Goal: Check status: Check status

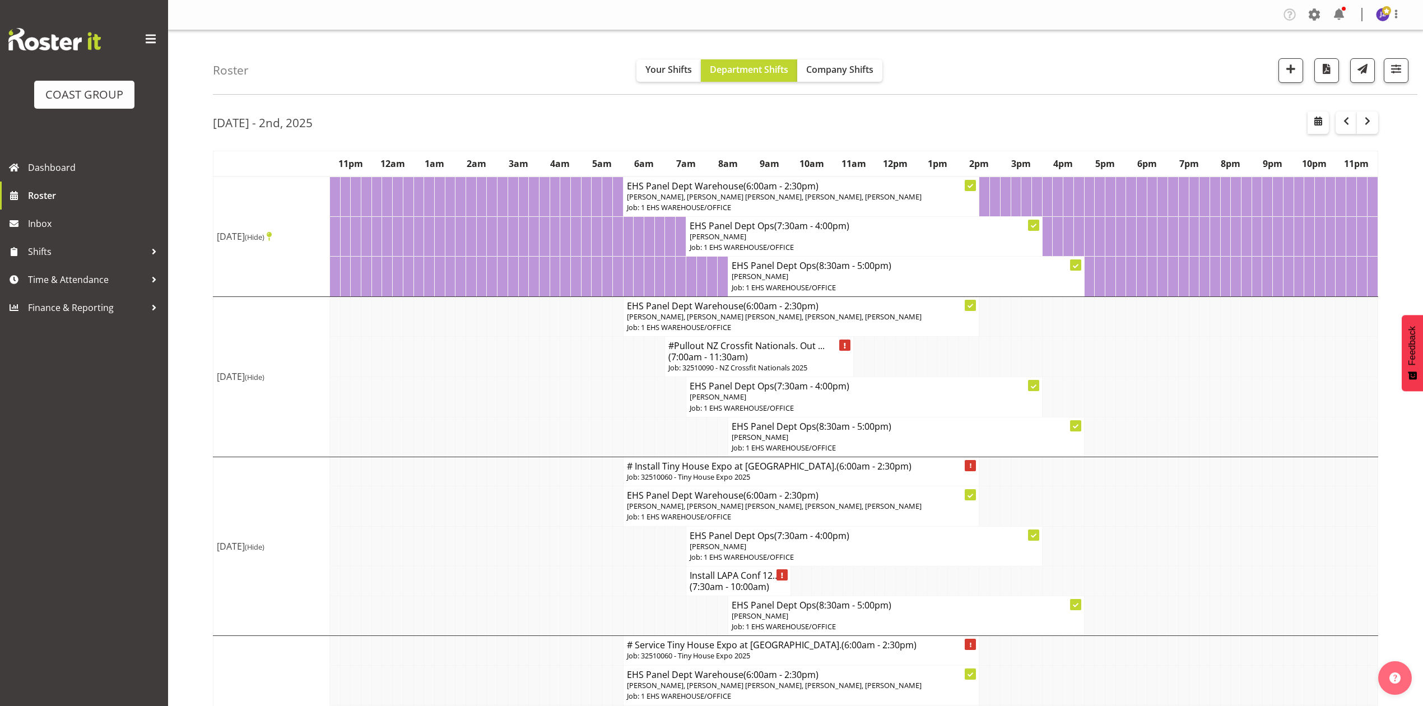
scroll to position [585, 0]
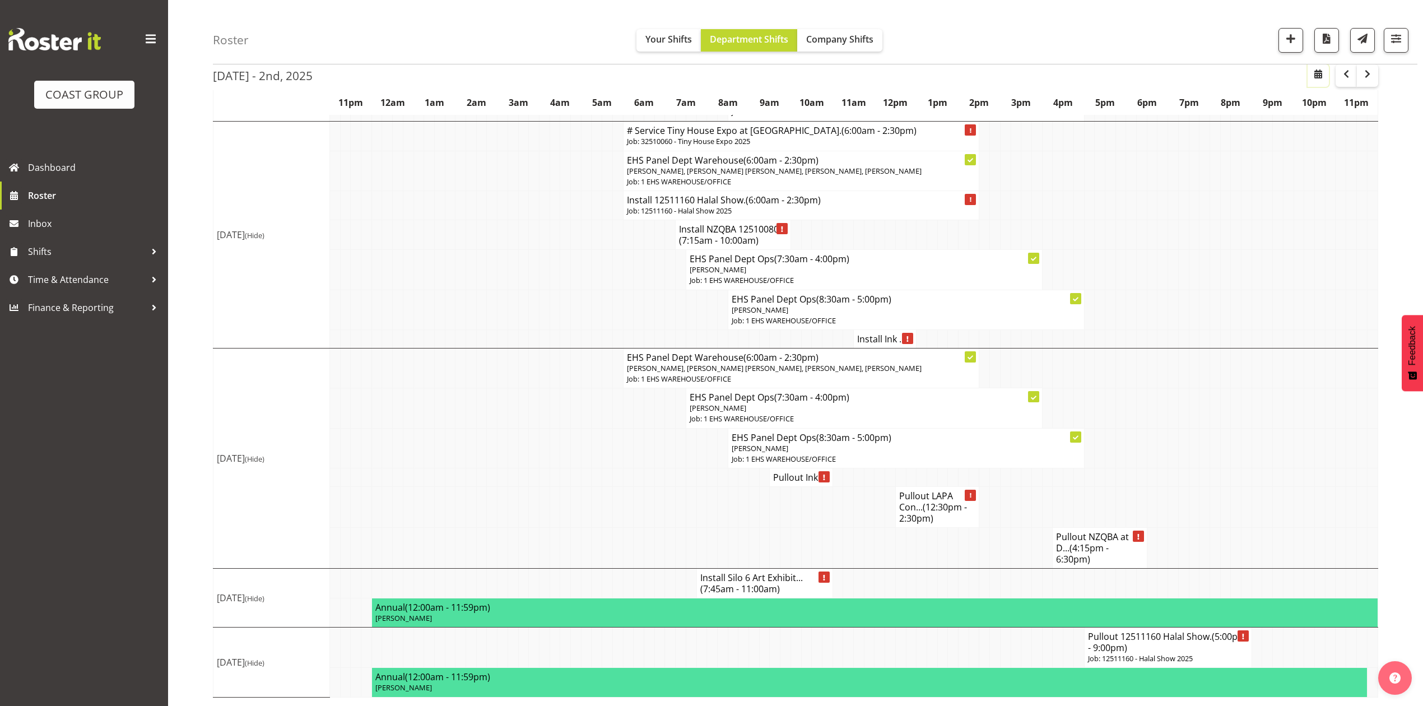
click at [1323, 75] on span "button" at bounding box center [1317, 73] width 13 height 13
select select "8"
select select "2025"
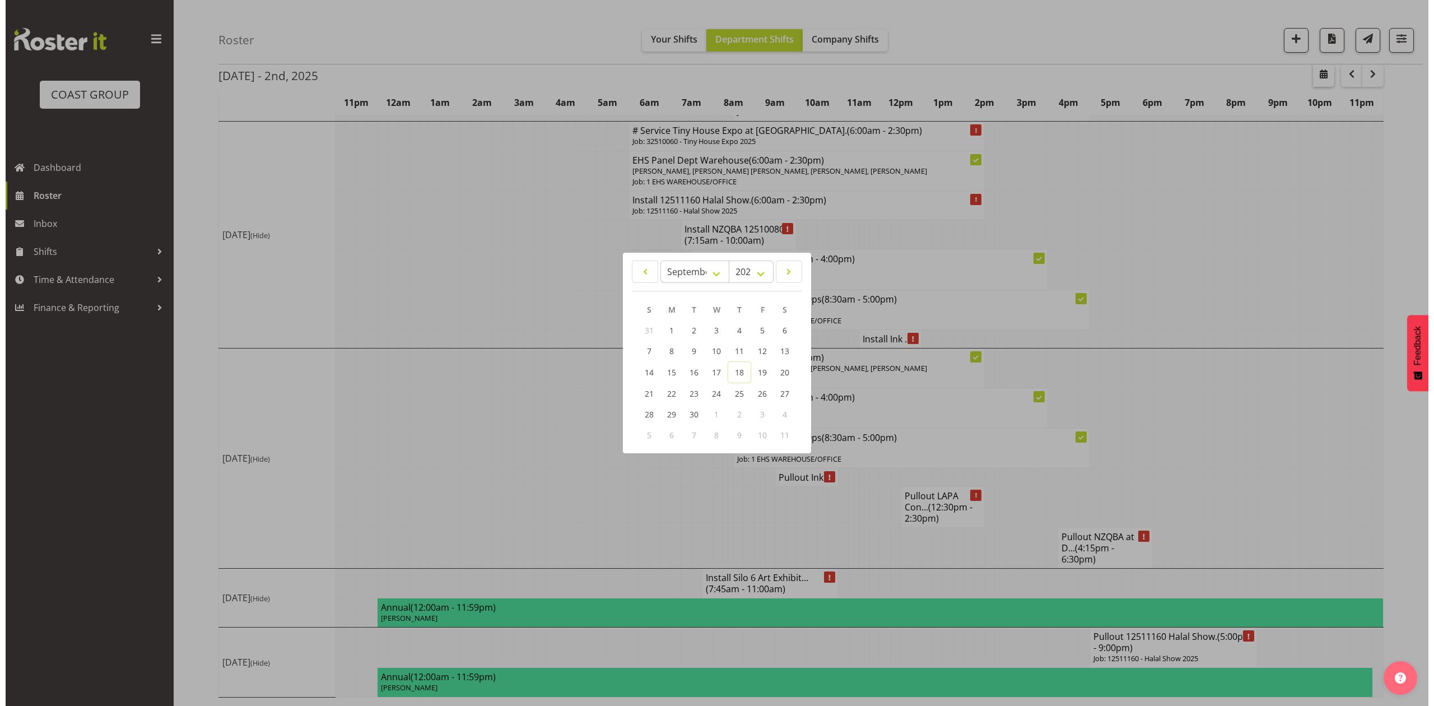
scroll to position [574, 0]
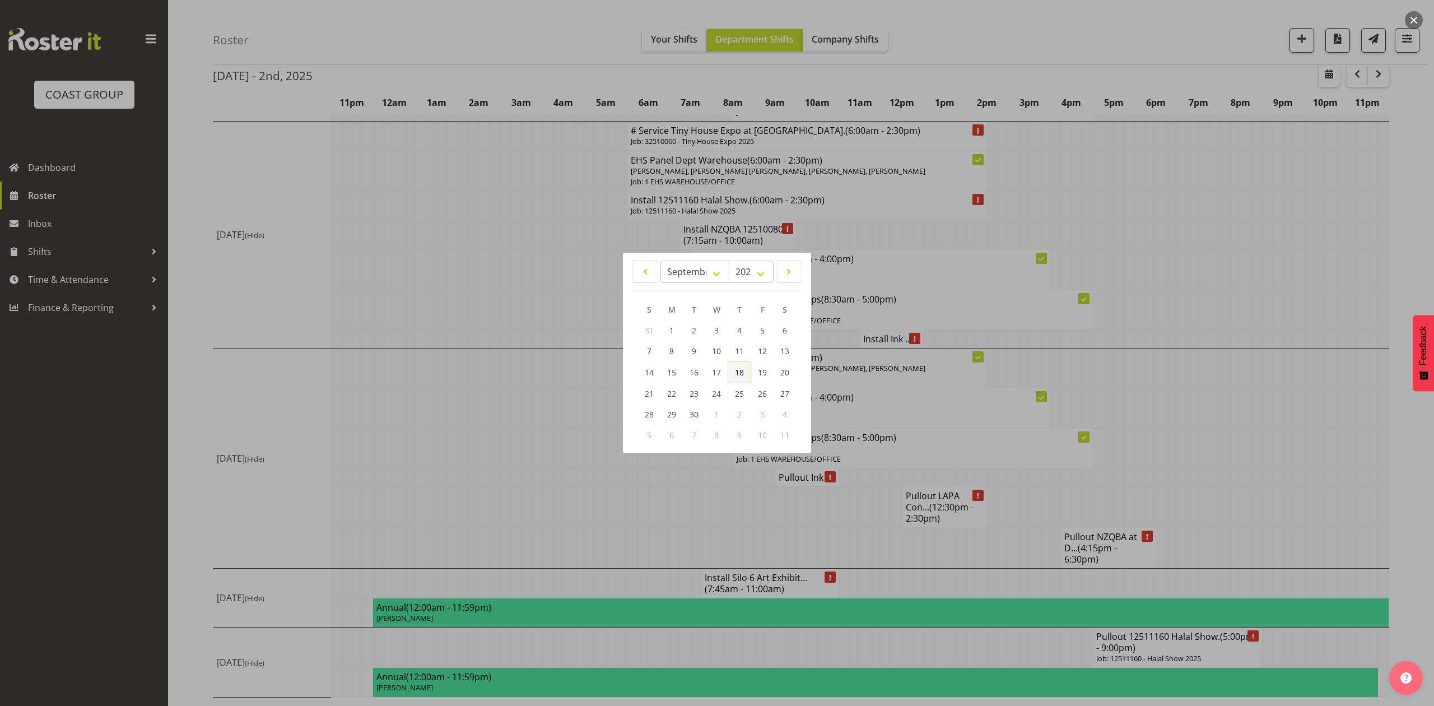
drag, startPoint x: 741, startPoint y: 373, endPoint x: 747, endPoint y: 374, distance: 6.3
click at [741, 373] on span "18" at bounding box center [739, 372] width 9 height 11
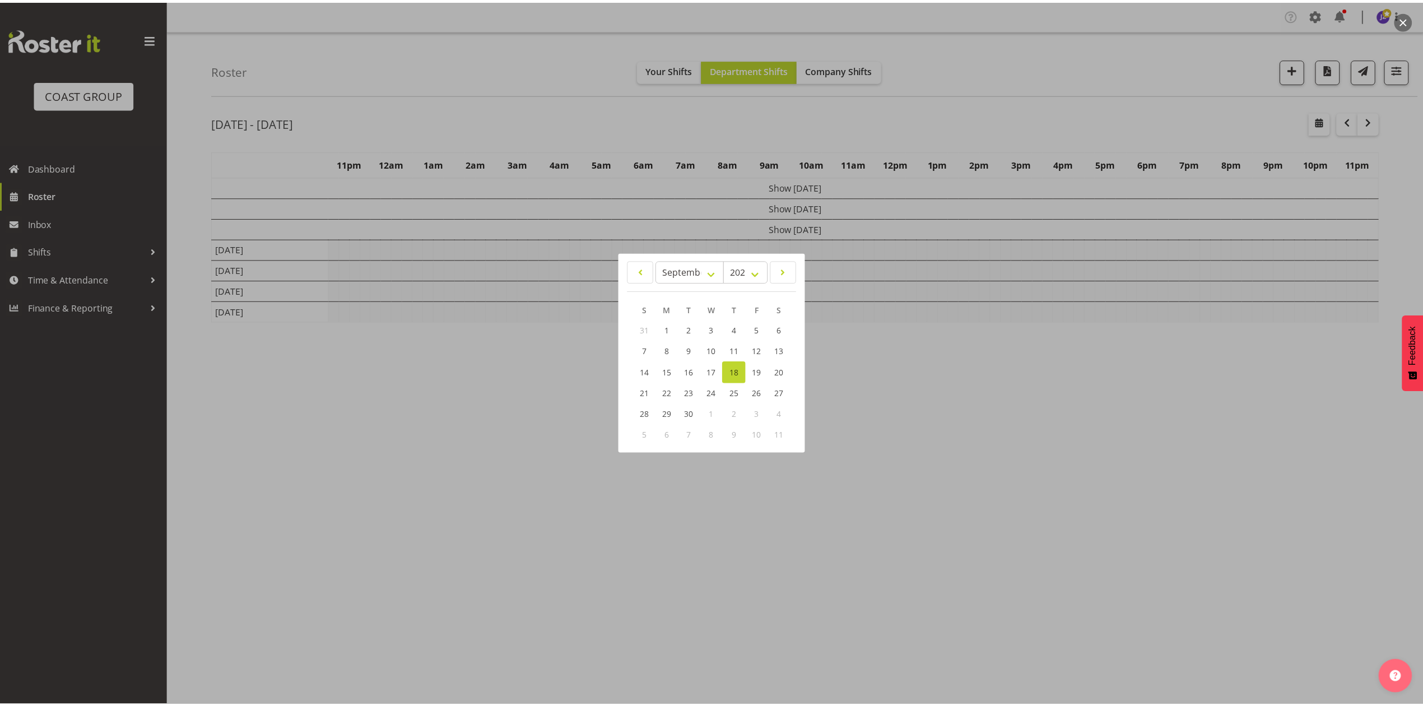
scroll to position [0, 0]
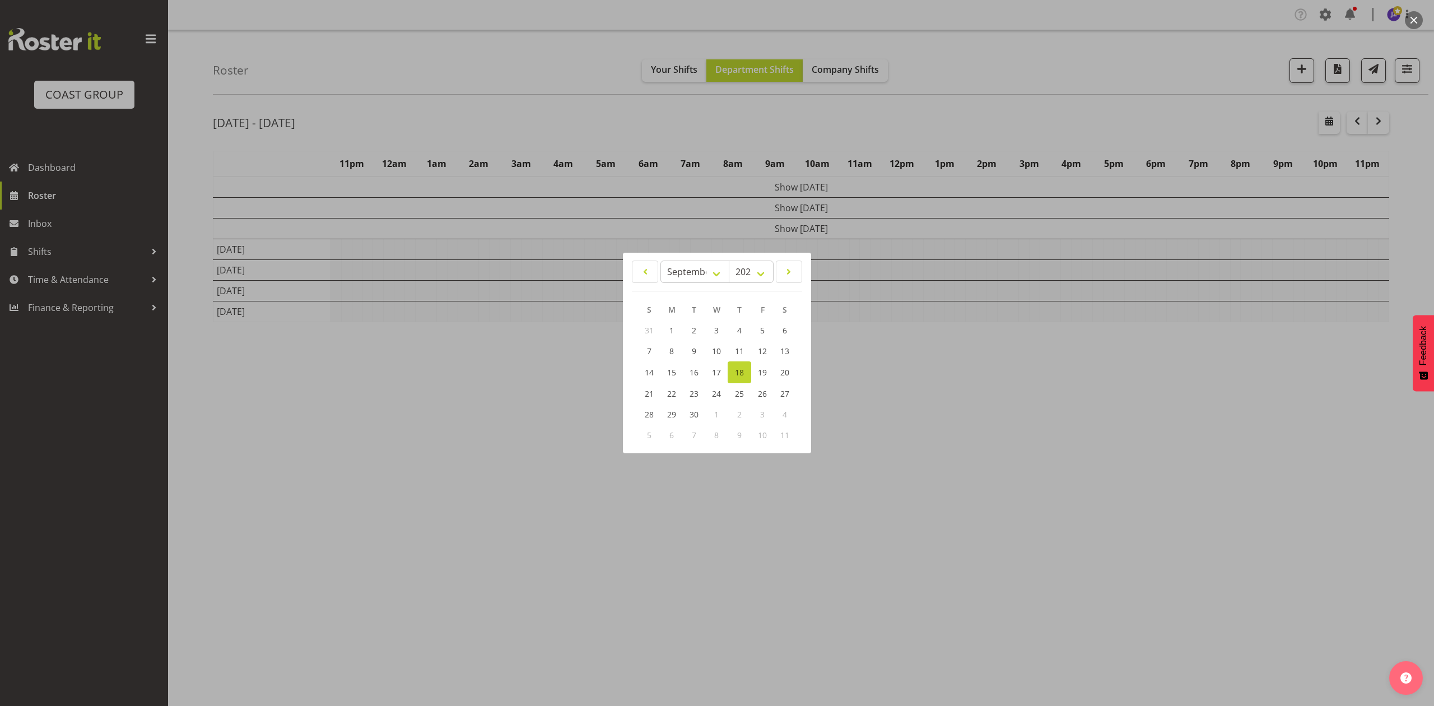
click at [1226, 85] on div at bounding box center [717, 353] width 1434 height 706
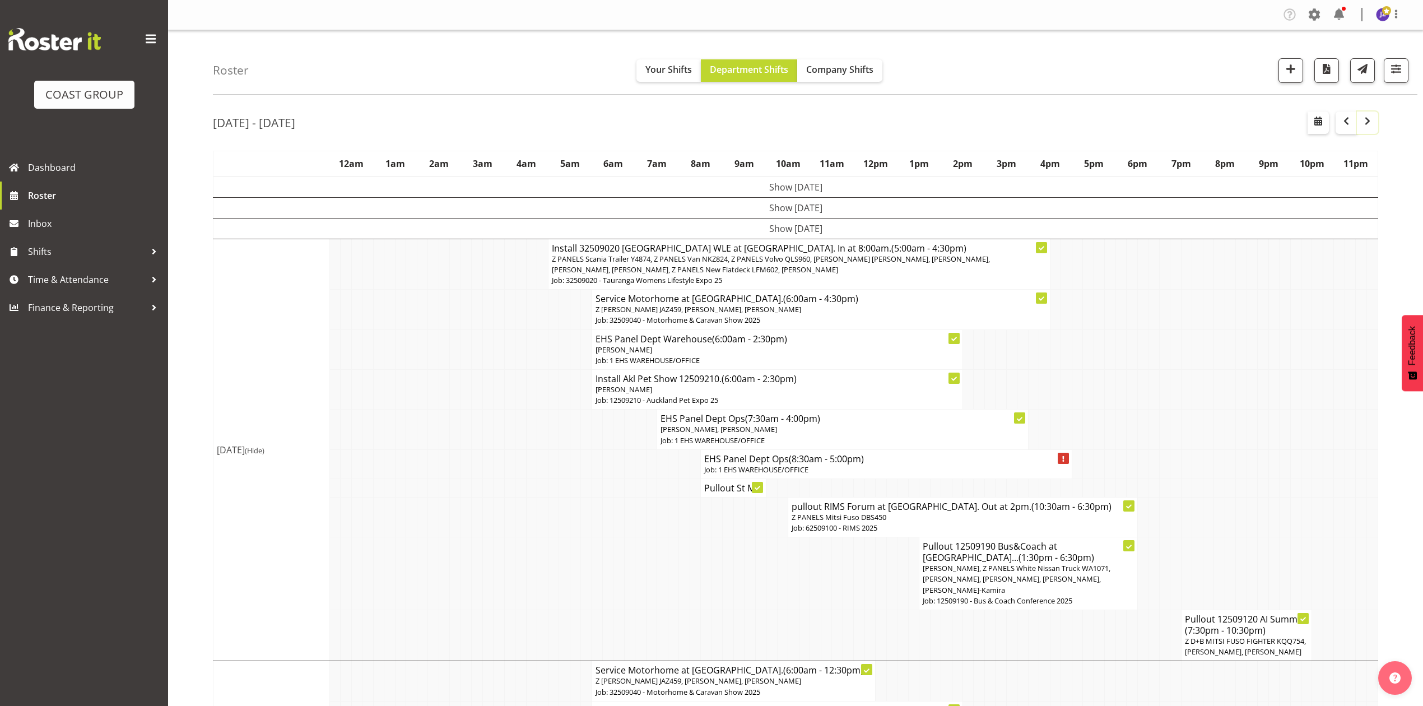
click at [1361, 128] on span "button" at bounding box center [1367, 120] width 13 height 13
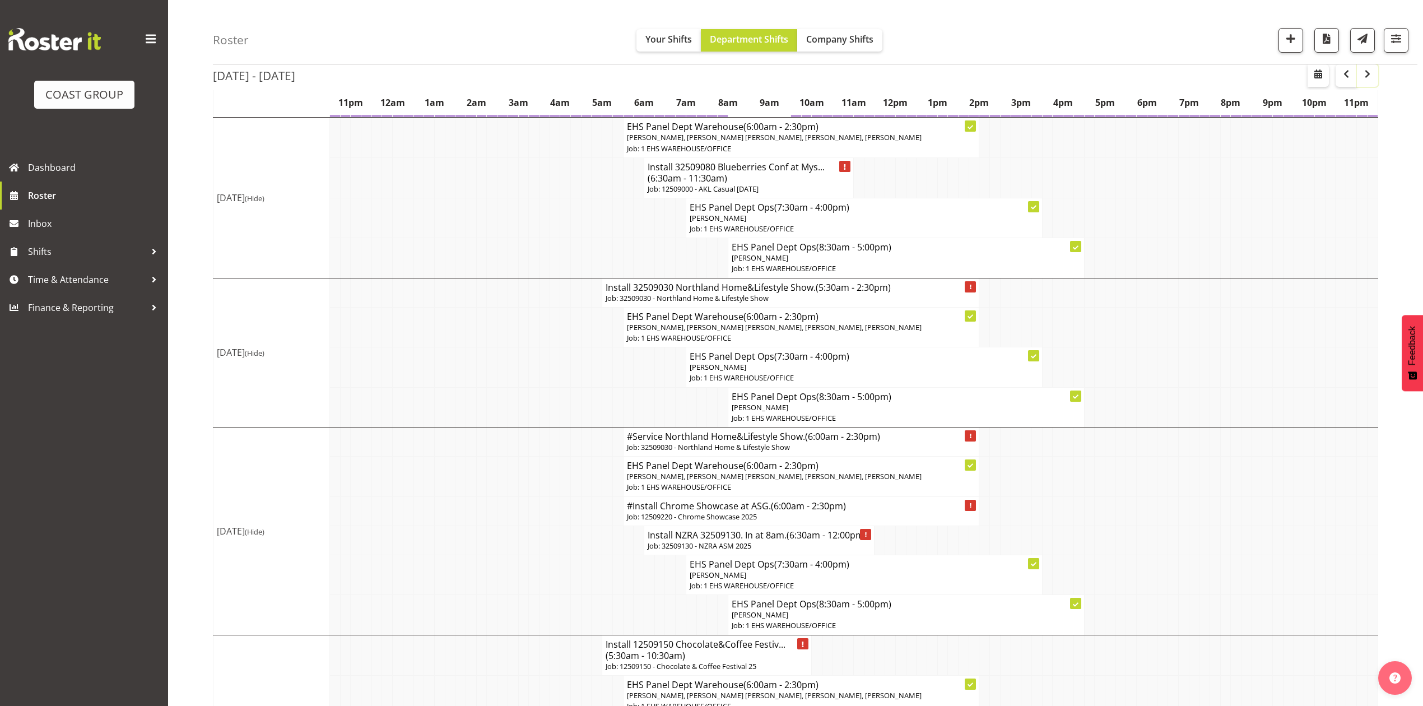
scroll to position [299, 0]
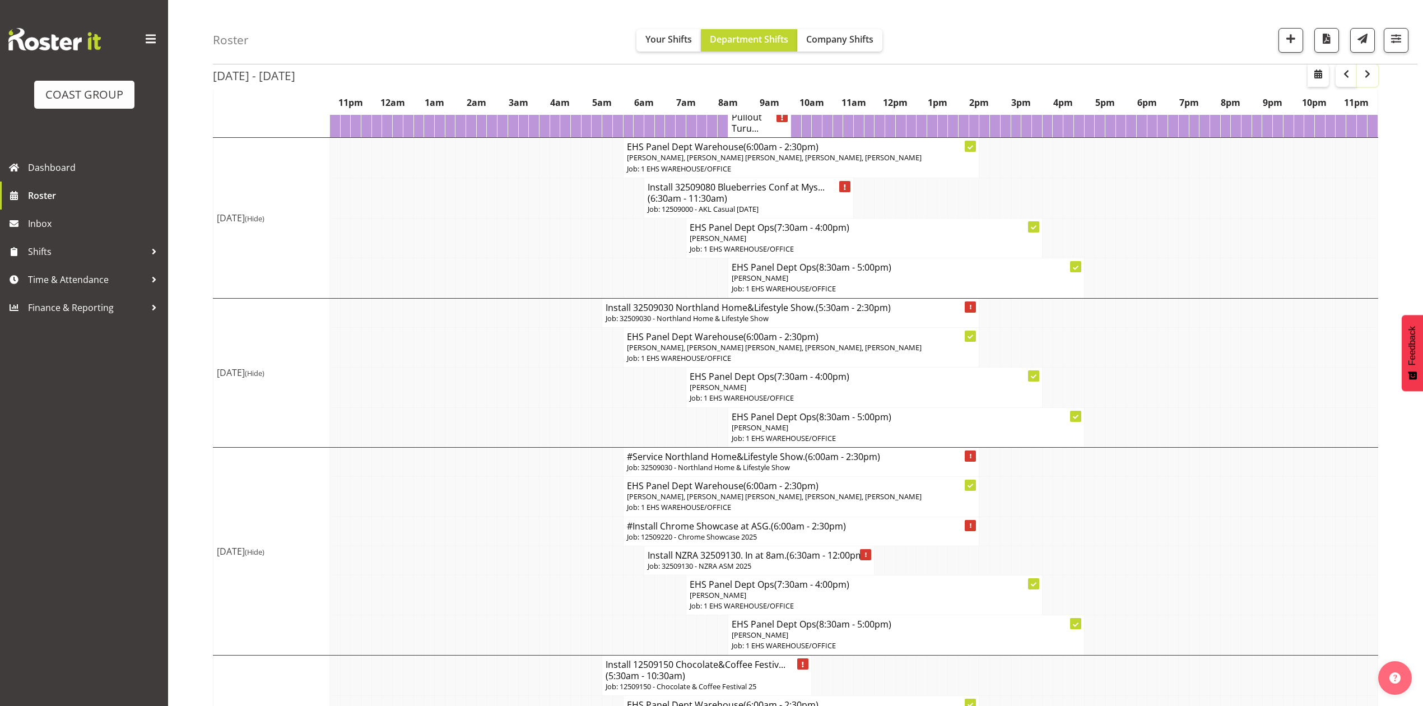
click at [1357, 64] on button "button" at bounding box center [1367, 75] width 21 height 22
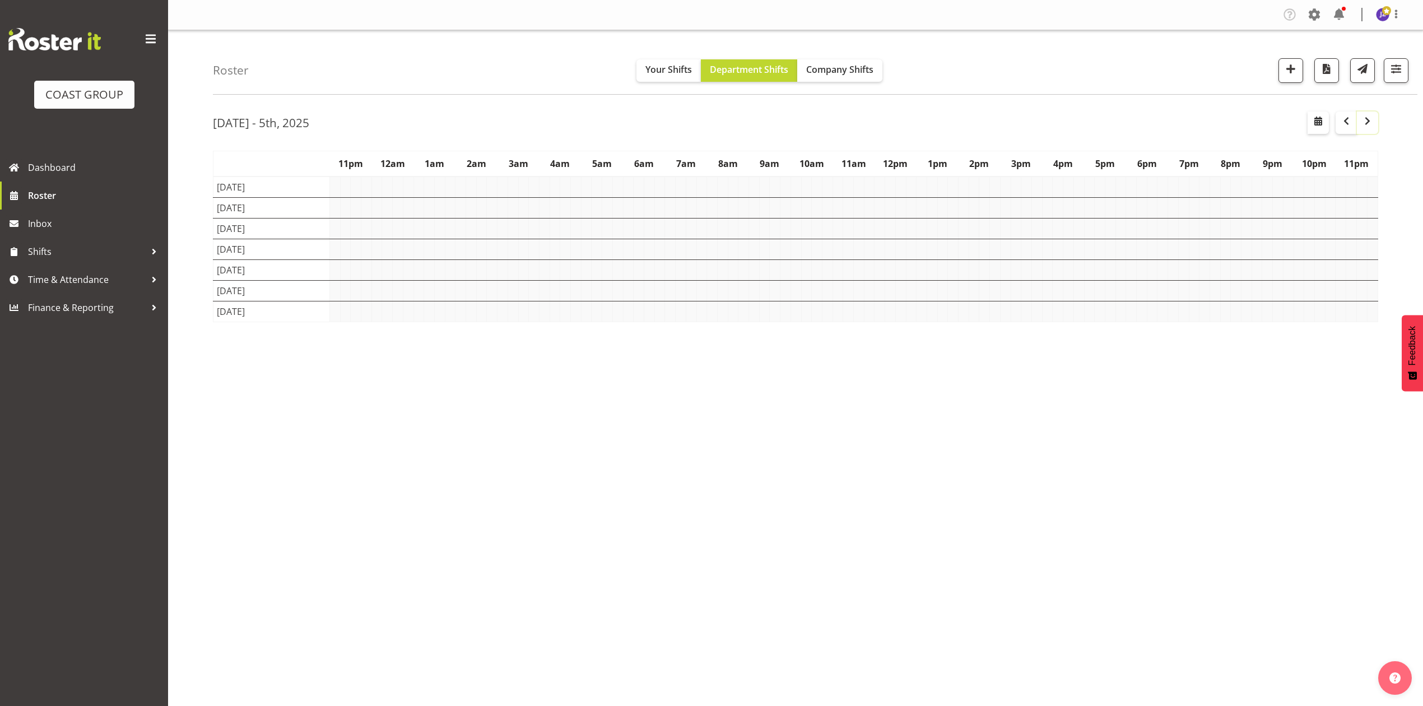
click at [1357, 111] on button "button" at bounding box center [1367, 122] width 21 height 22
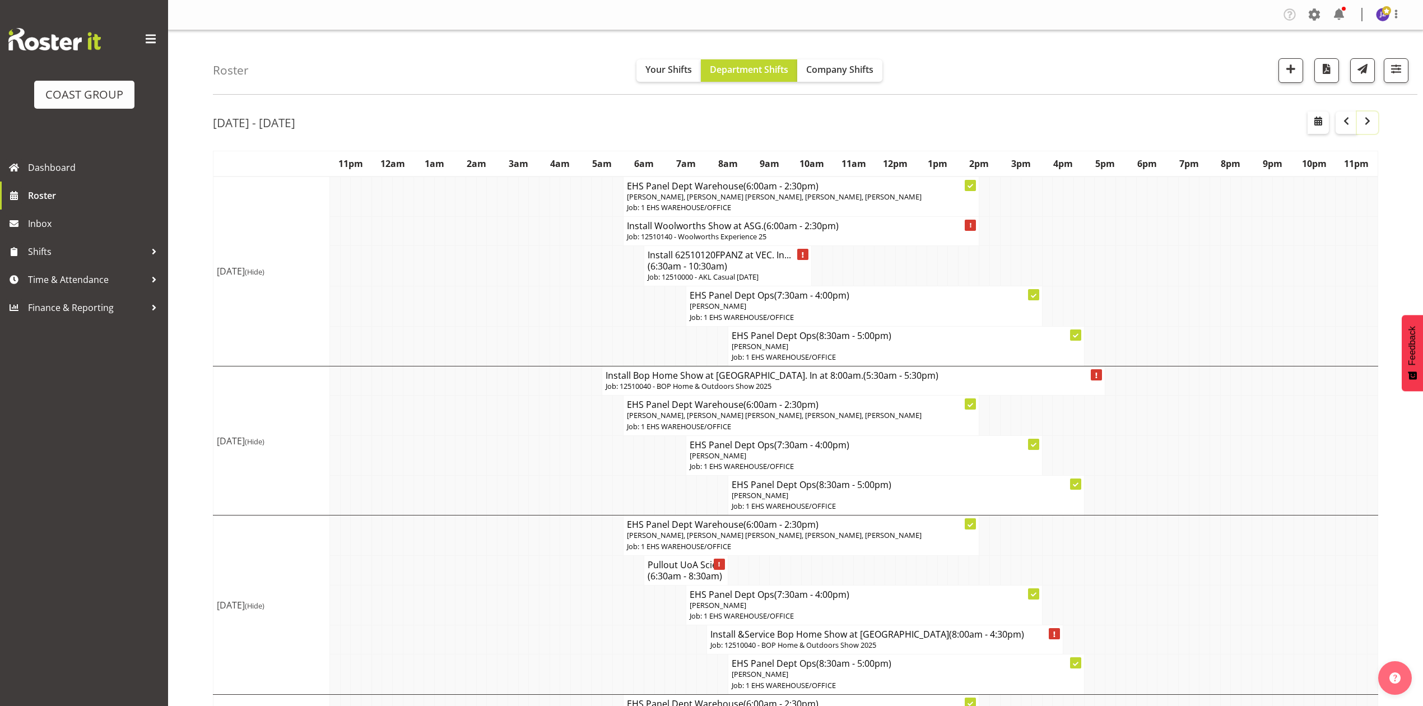
click at [1357, 111] on button "button" at bounding box center [1367, 122] width 21 height 22
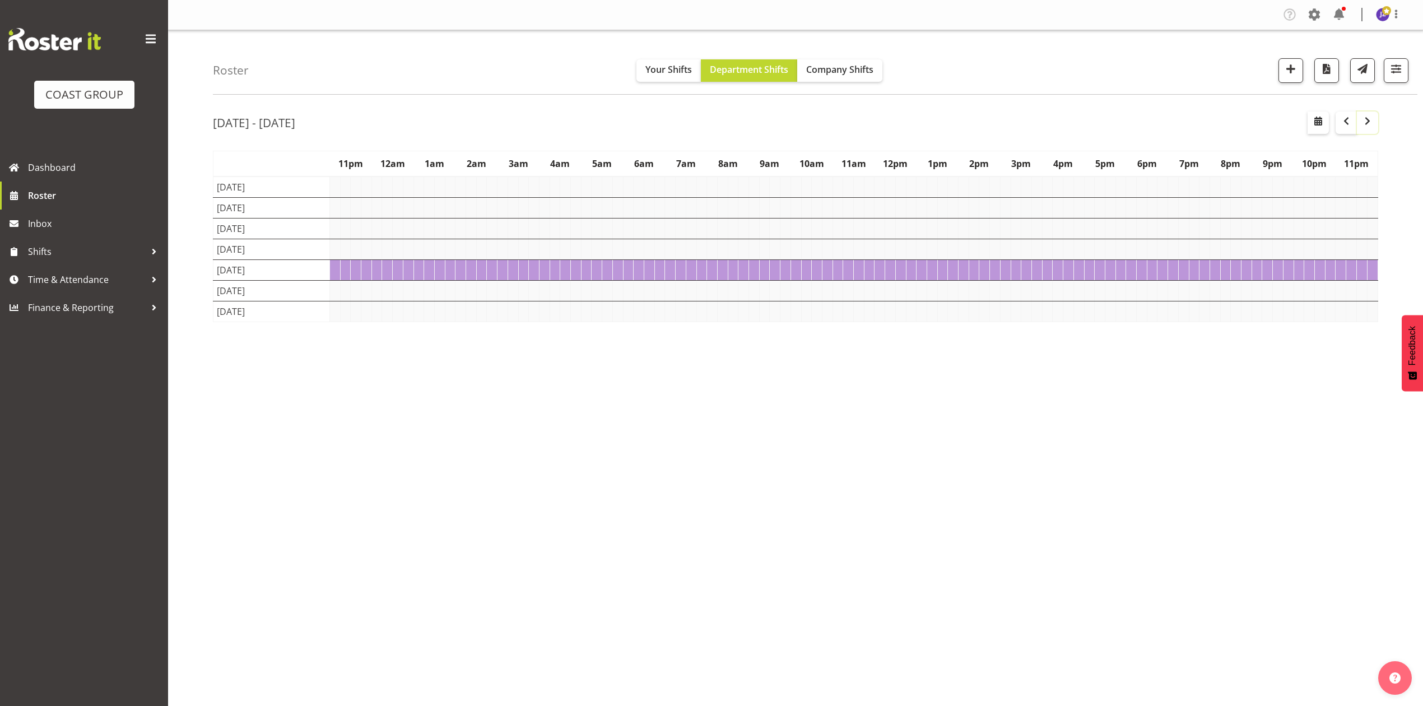
click at [1357, 111] on button "button" at bounding box center [1367, 122] width 21 height 22
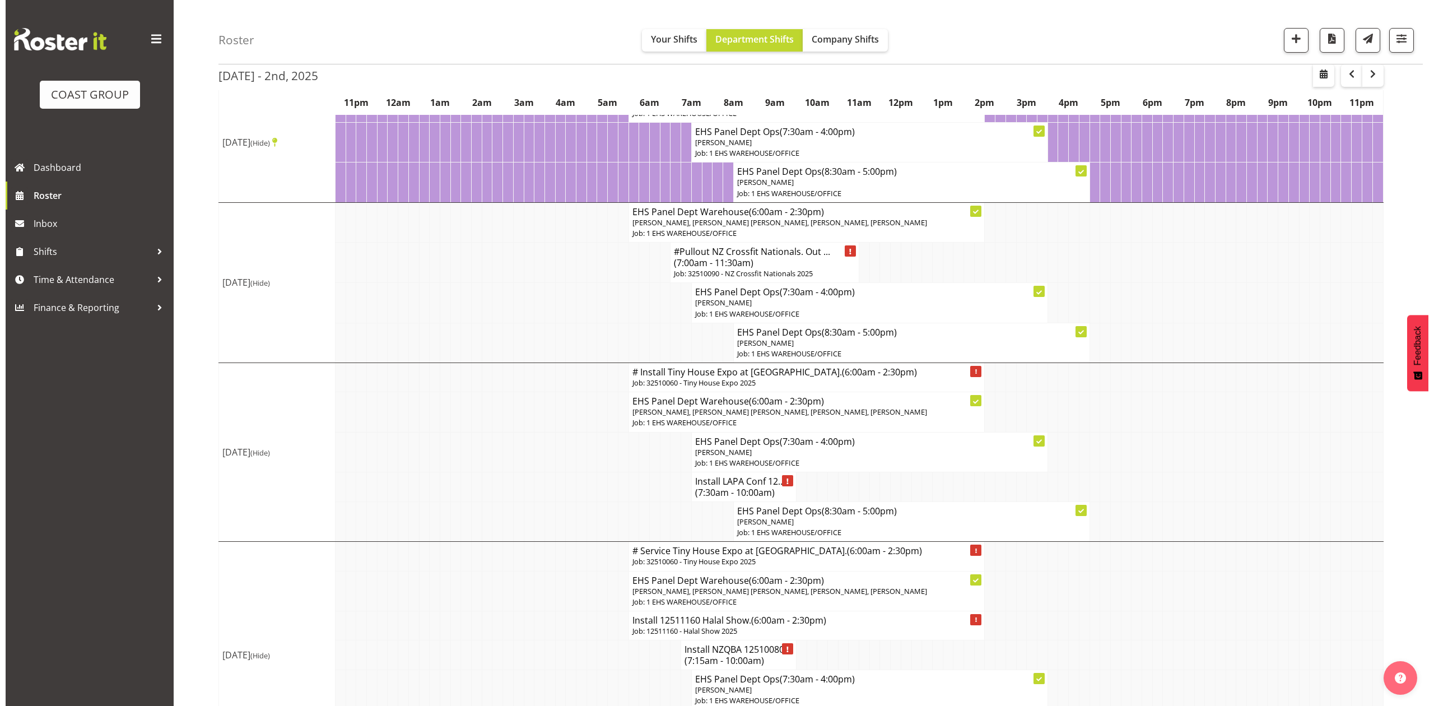
scroll to position [149, 0]
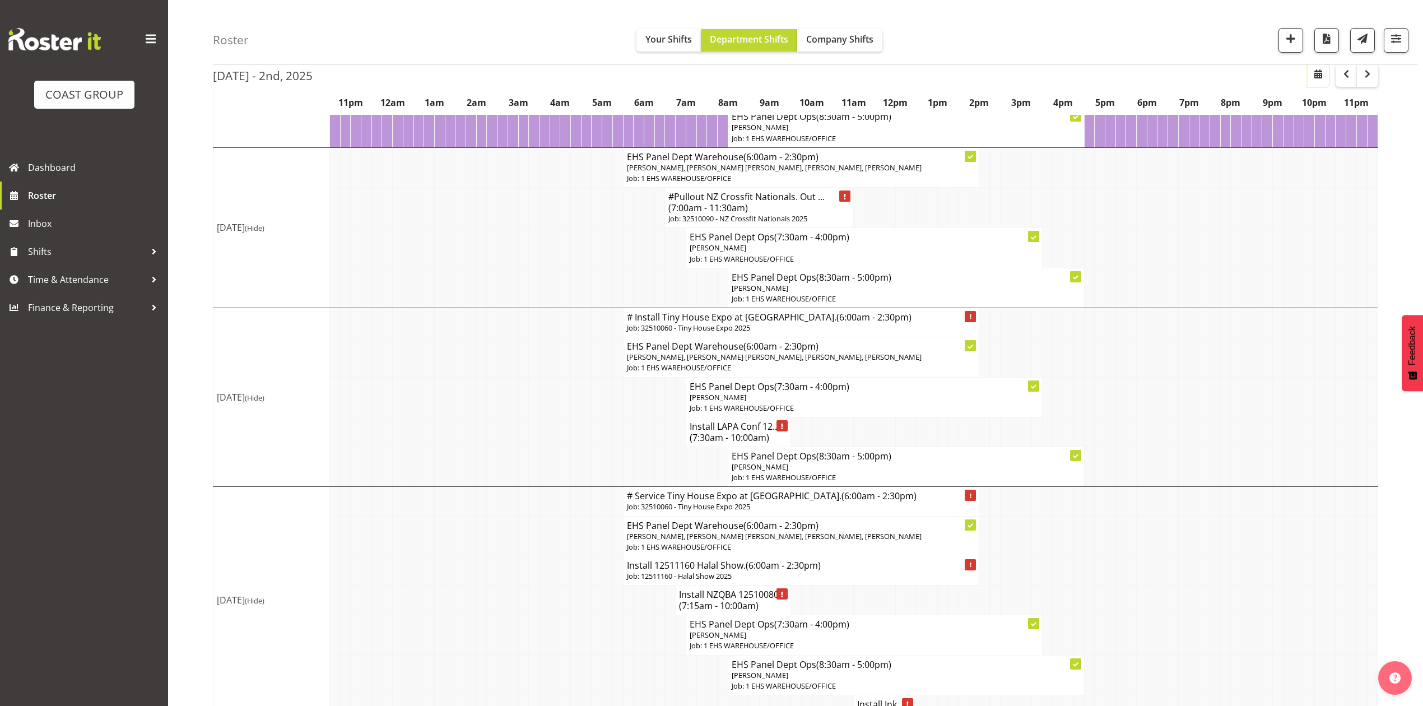
click at [1322, 74] on span "button" at bounding box center [1317, 73] width 13 height 13
select select "8"
select select "2025"
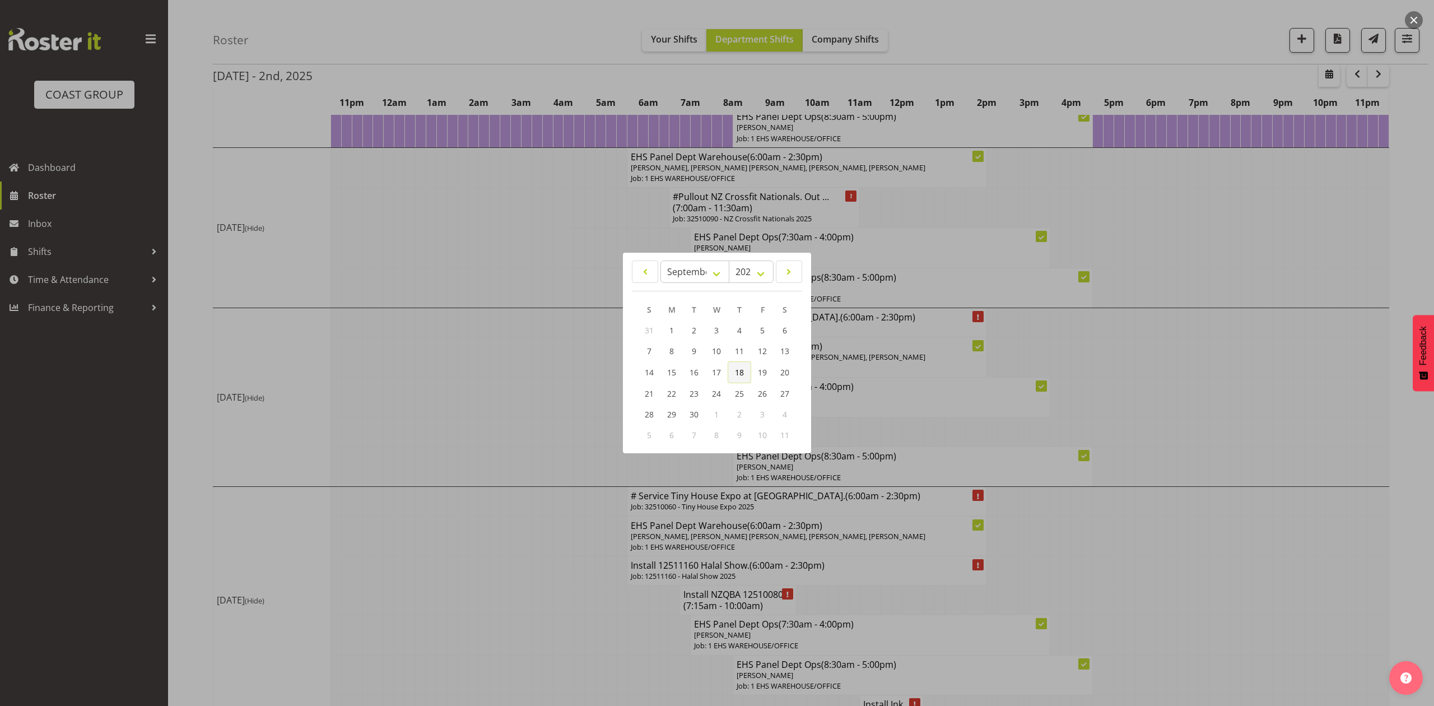
click at [736, 373] on span "18" at bounding box center [739, 372] width 9 height 11
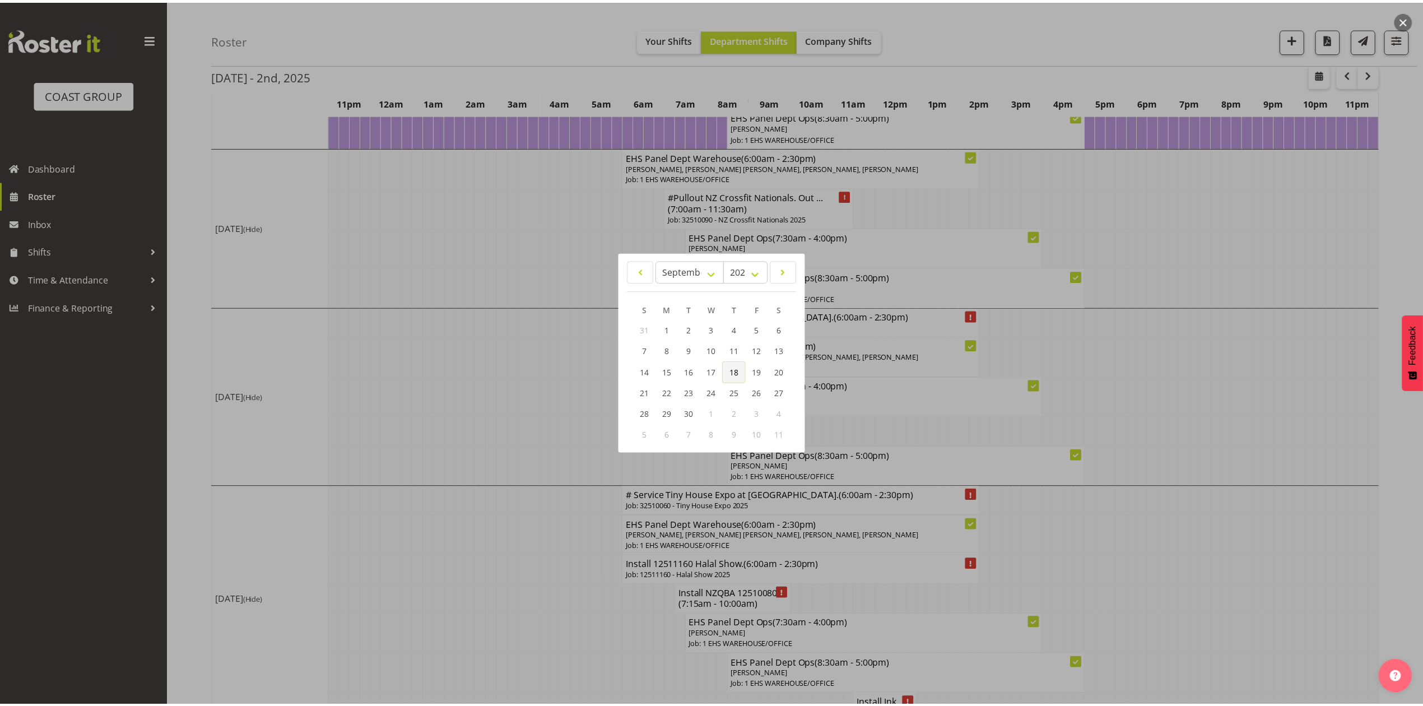
scroll to position [0, 0]
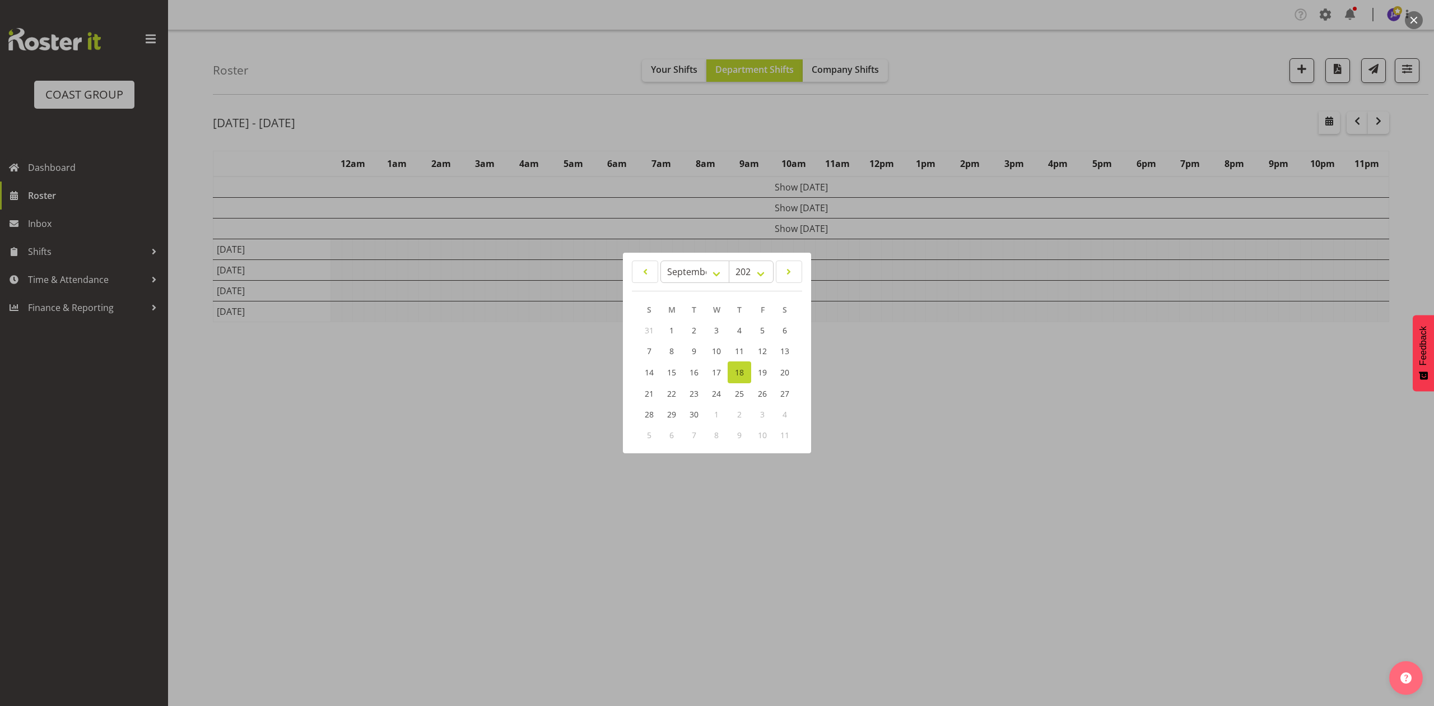
click at [1101, 122] on div at bounding box center [717, 353] width 1434 height 706
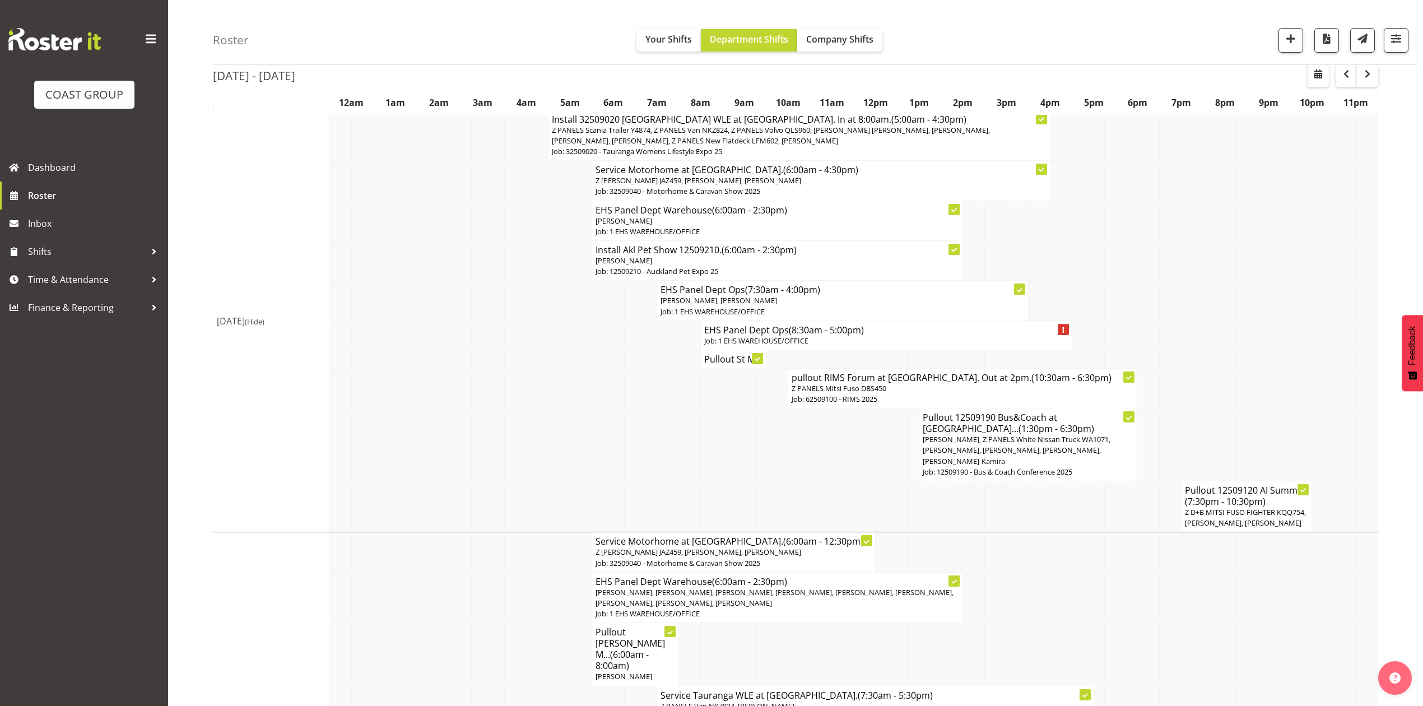
scroll to position [149, 0]
